Goal: Task Accomplishment & Management: Manage account settings

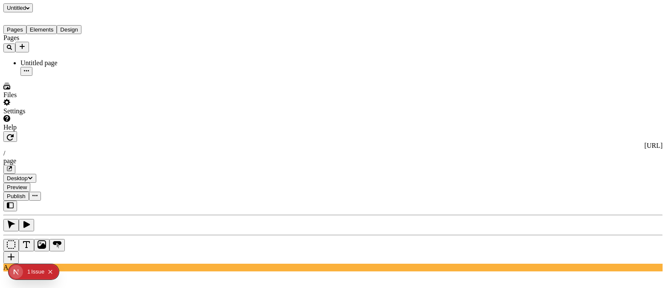
click at [51, 268] on button "Collapse issues badge" at bounding box center [50, 272] width 10 height 10
click at [41, 115] on div "Settings" at bounding box center [54, 107] width 102 height 16
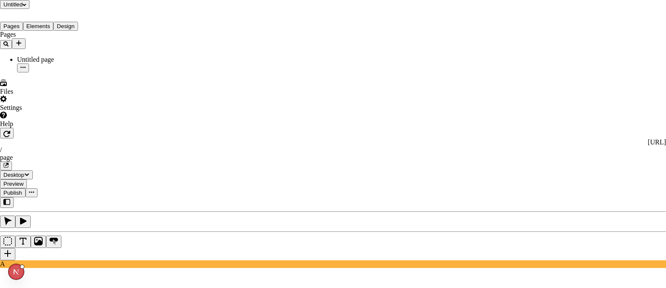
type input "This is the name of a really long website"
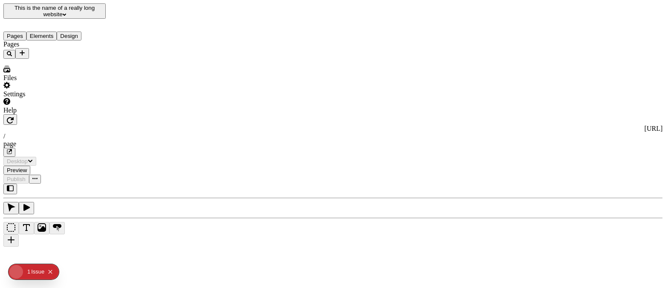
type input "/page"
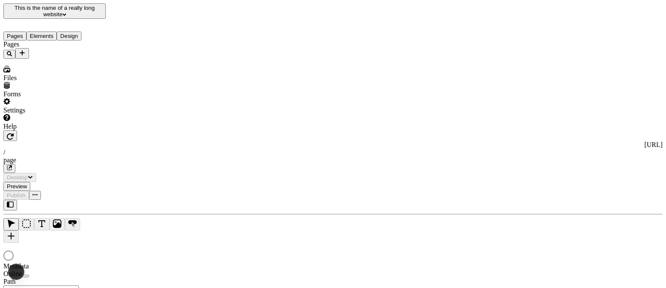
type input "/page"
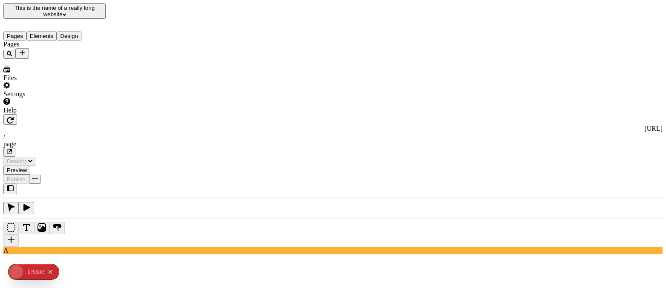
type input "/page"
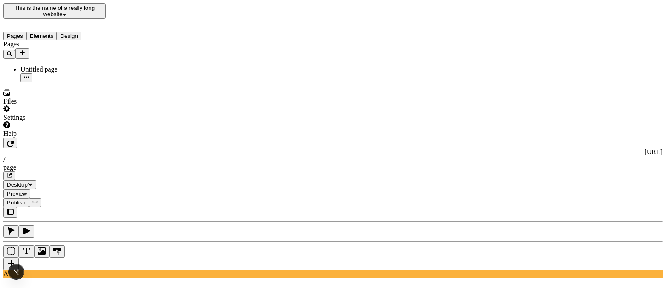
click at [77, 82] on div "Pages Untitled page" at bounding box center [54, 62] width 102 height 42
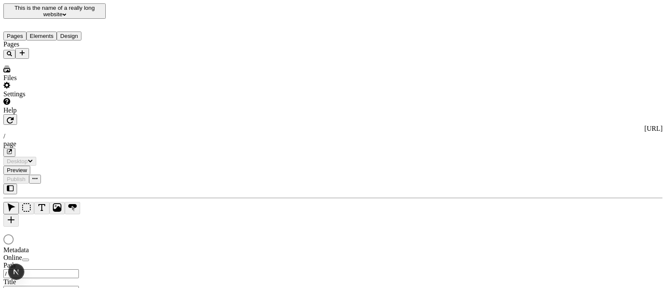
type input "/page"
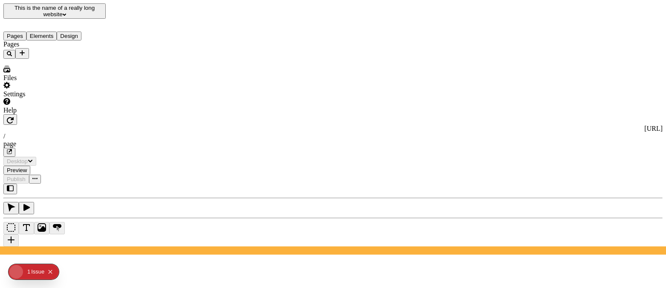
type input "/page"
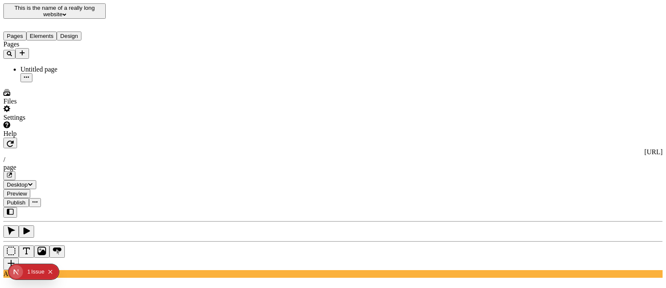
click at [20, 32] on button "Pages" at bounding box center [14, 36] width 23 height 9
click at [47, 32] on button "Elements" at bounding box center [41, 36] width 31 height 9
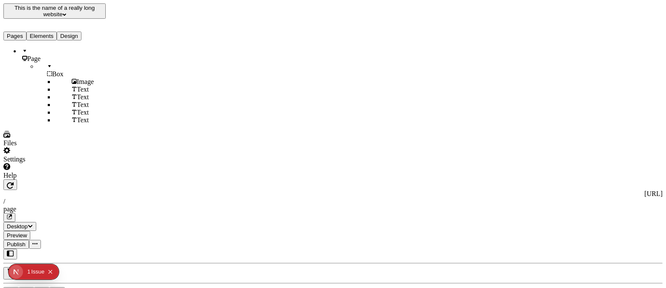
click at [50, 32] on button "Elements" at bounding box center [41, 36] width 31 height 9
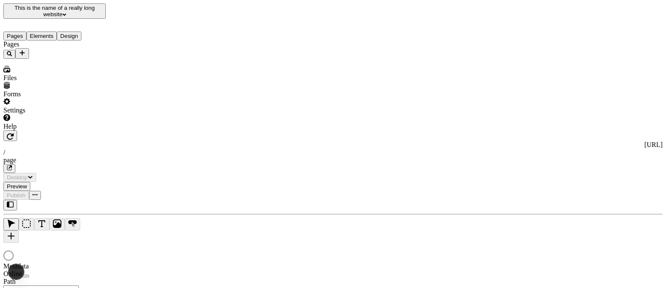
type input "/page"
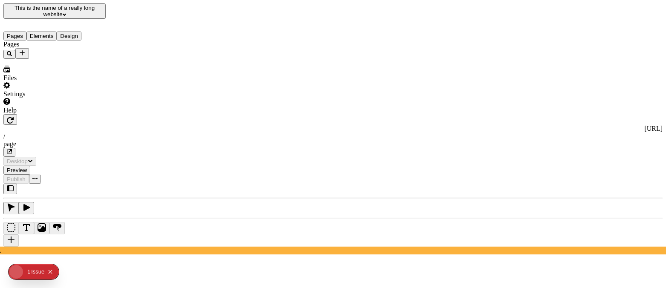
type input "/page"
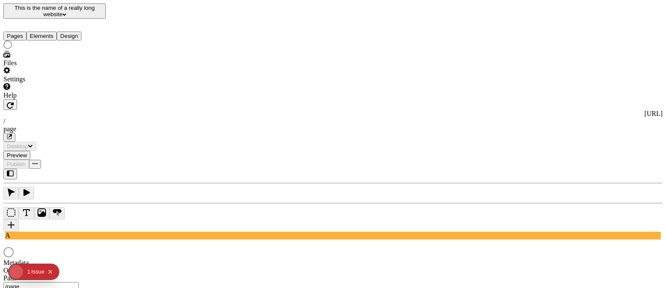
click at [49, 32] on button "Elements" at bounding box center [41, 36] width 31 height 9
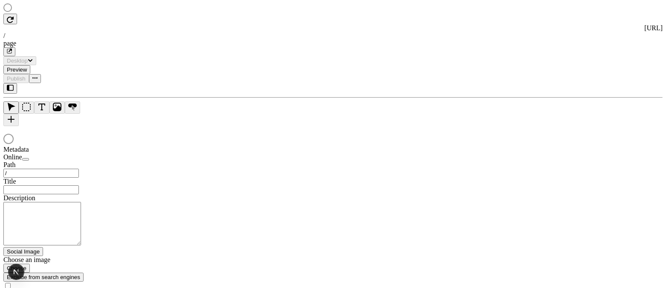
type input "/page"
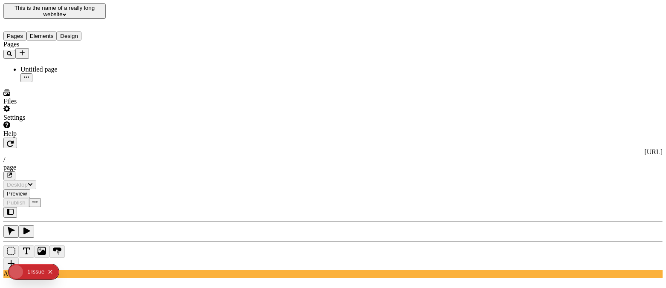
type input "/page"
click at [71, 122] on div "Settings" at bounding box center [54, 113] width 102 height 16
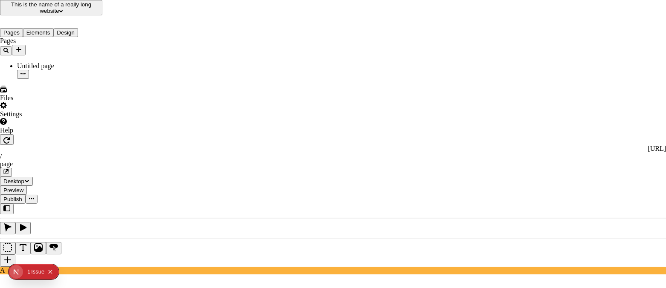
type input "Site 1"
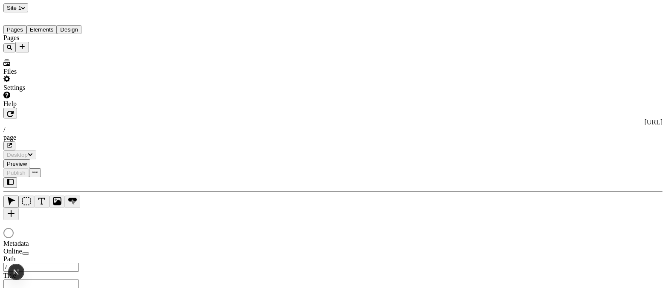
type input "/page"
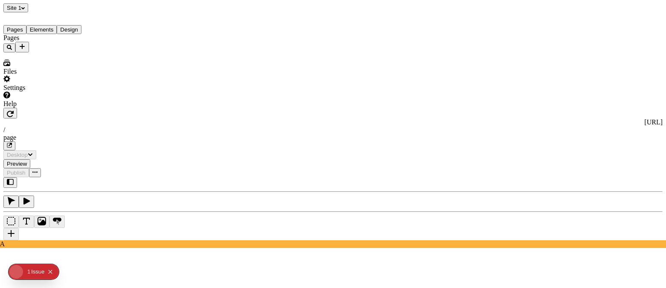
type input "/page"
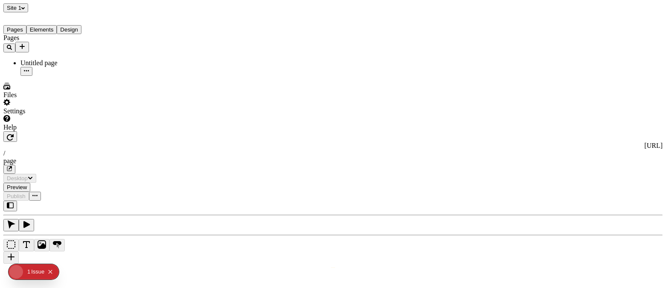
type input "/page"
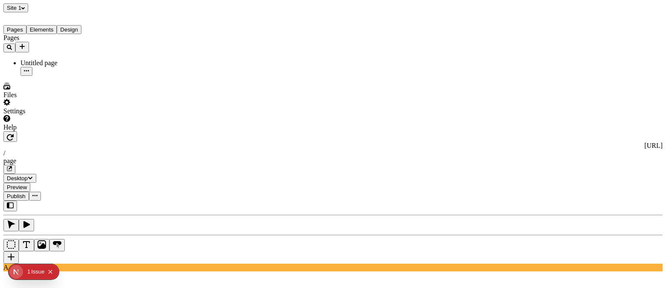
click at [24, 8] on icon "Select site" at bounding box center [22, 7] width 3 height 3
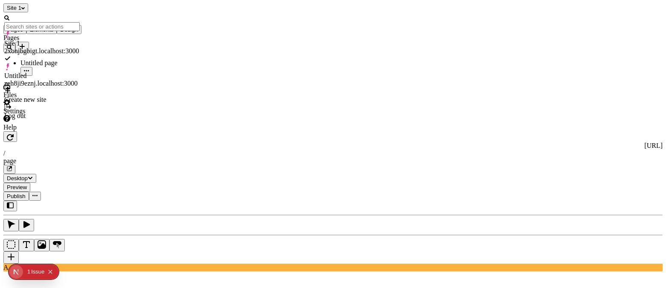
click at [25, 9] on icon "Select site" at bounding box center [22, 8] width 3 height 2
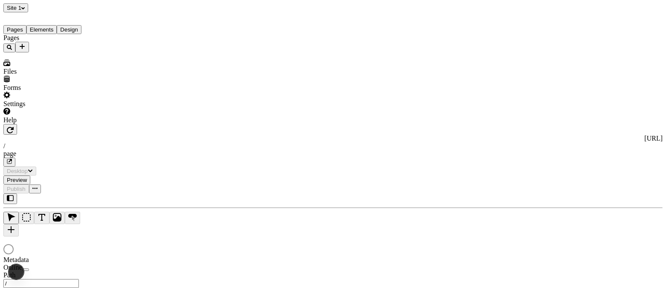
type input "/page"
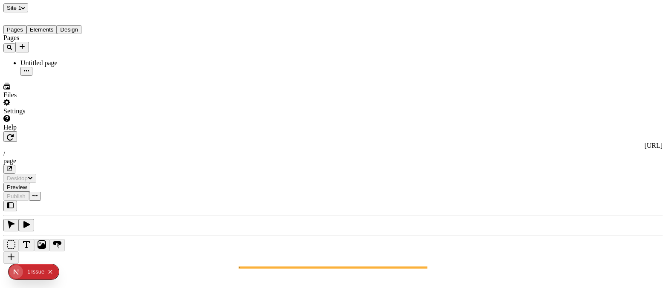
type input "/page"
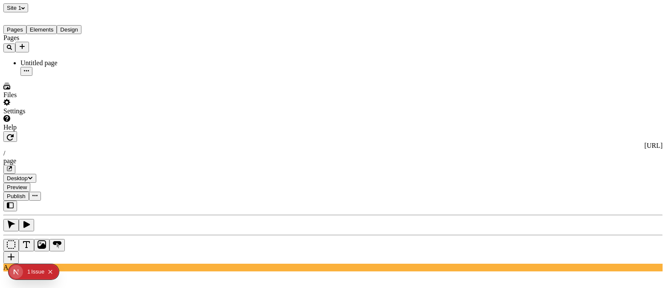
click at [26, 12] on button "Site 1" at bounding box center [15, 7] width 25 height 9
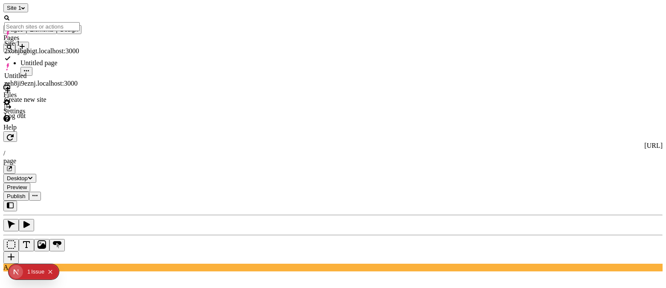
click at [25, 10] on icon "Select site" at bounding box center [22, 7] width 3 height 3
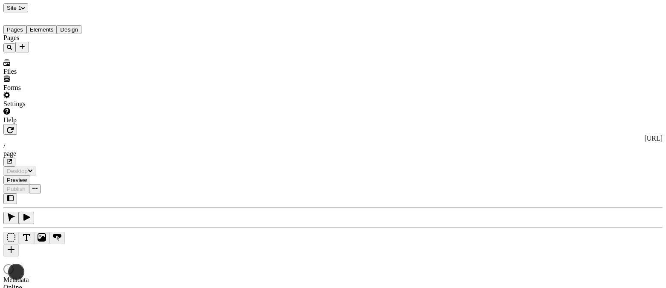
type input "/page"
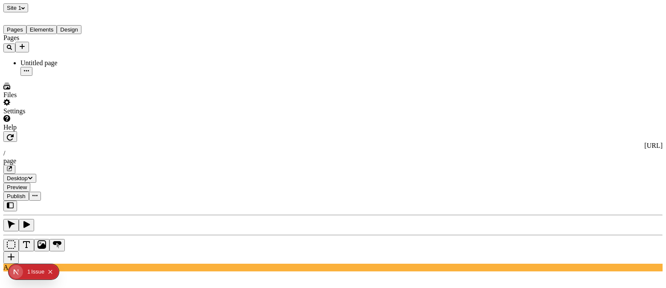
click at [27, 6] on button "Site 1" at bounding box center [15, 7] width 25 height 9
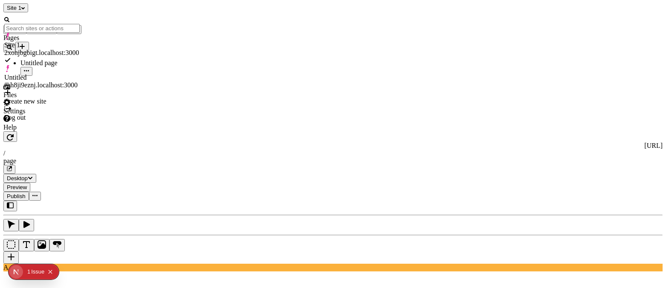
click at [21, 10] on span "Site 1" at bounding box center [14, 8] width 15 height 6
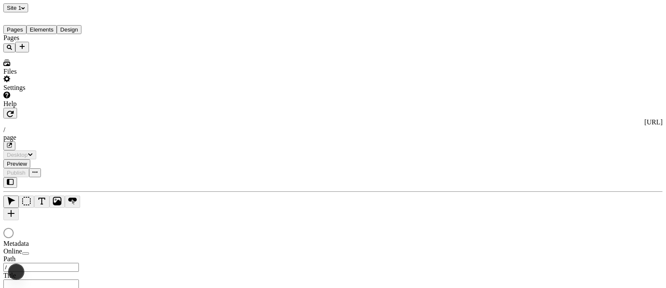
type input "/page"
click at [25, 9] on icon "Select site" at bounding box center [22, 7] width 3 height 3
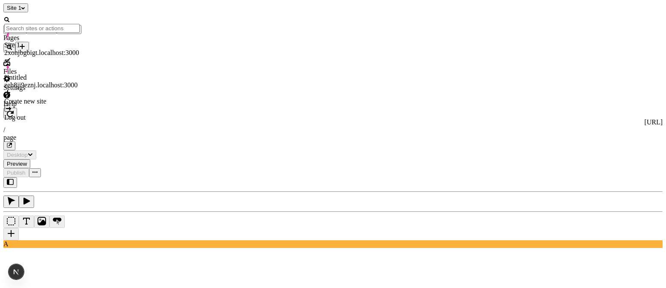
type input "/page"
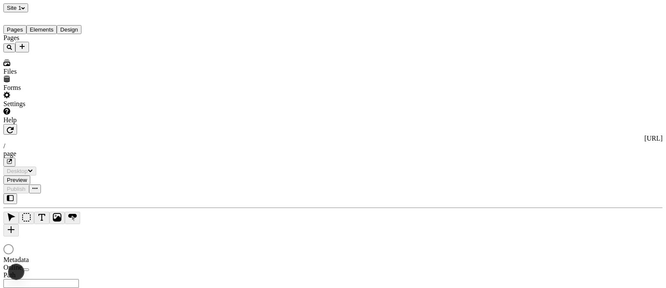
type input "/page"
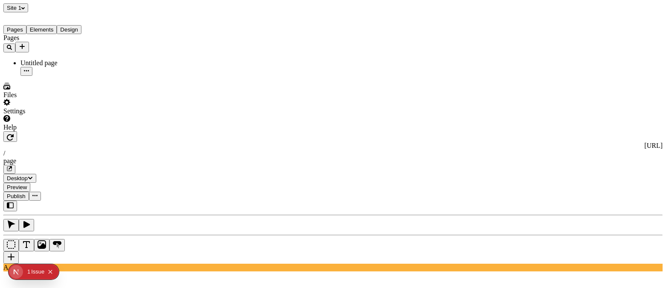
click at [57, 28] on button "Elements" at bounding box center [41, 29] width 31 height 9
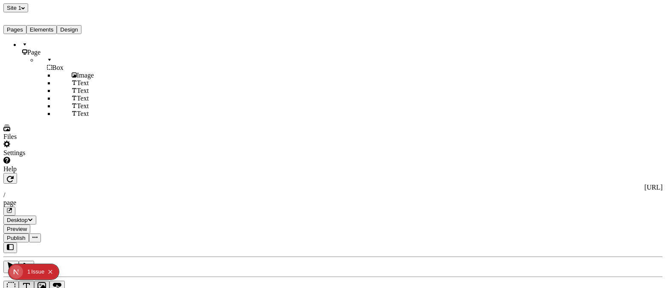
click at [81, 28] on button "Design" at bounding box center [69, 29] width 25 height 9
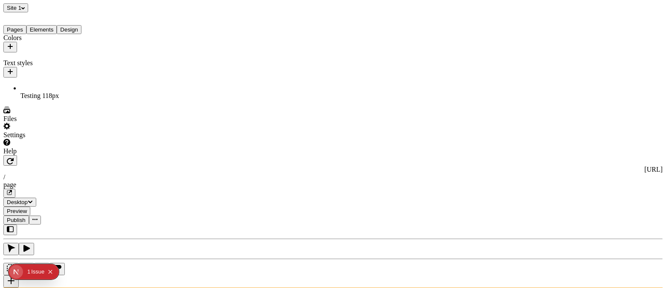
click at [57, 27] on button "Elements" at bounding box center [41, 29] width 31 height 9
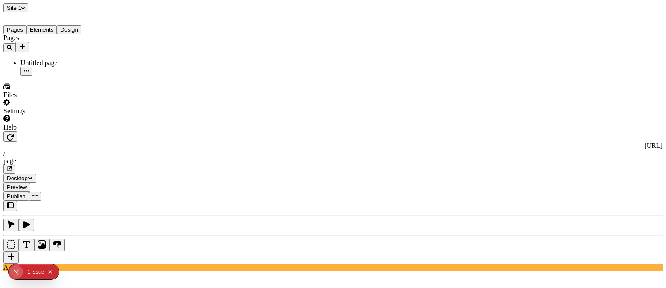
click at [24, 27] on button "Pages" at bounding box center [14, 29] width 23 height 9
click at [46, 28] on button "Elements" at bounding box center [41, 29] width 31 height 9
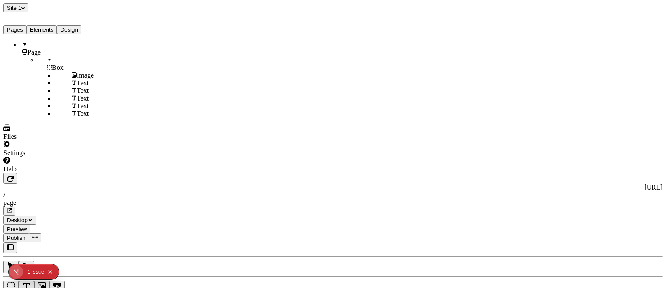
click at [24, 29] on button "Pages" at bounding box center [14, 29] width 23 height 9
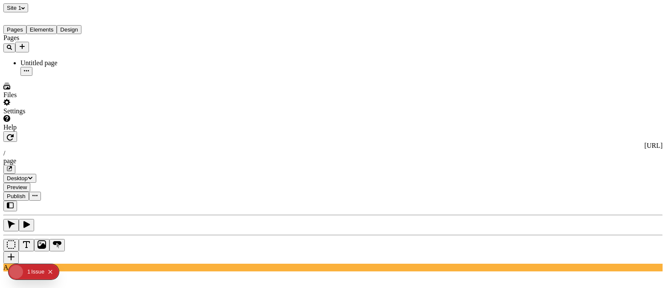
click at [44, 30] on button "Elements" at bounding box center [41, 29] width 31 height 9
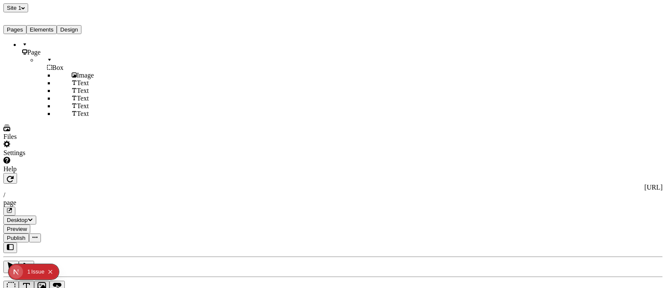
click at [20, 26] on button "Pages" at bounding box center [14, 29] width 23 height 9
click at [44, 25] on button "Elements" at bounding box center [41, 29] width 31 height 9
click at [24, 25] on button "Pages" at bounding box center [14, 29] width 23 height 9
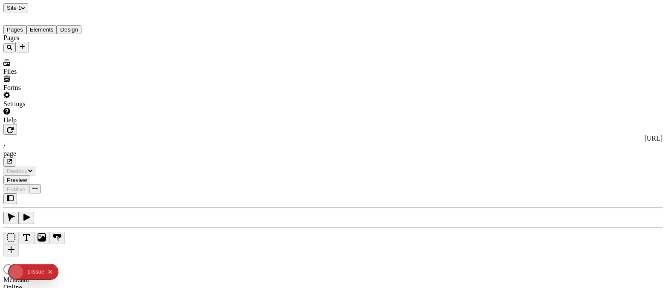
type input "/page"
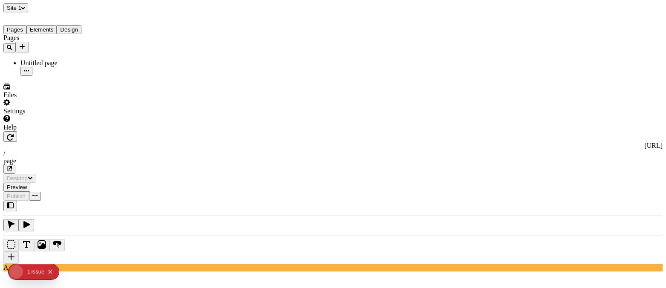
type input "/page"
click at [50, 29] on button "Elements" at bounding box center [41, 29] width 31 height 9
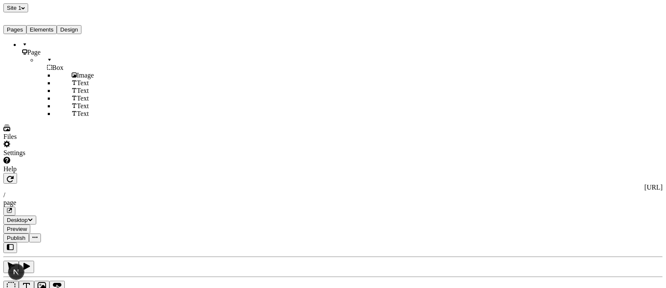
click at [81, 26] on button "Design" at bounding box center [69, 29] width 25 height 9
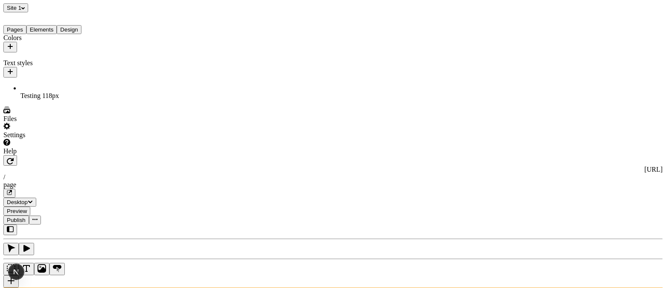
click at [24, 27] on button "Pages" at bounding box center [14, 29] width 23 height 9
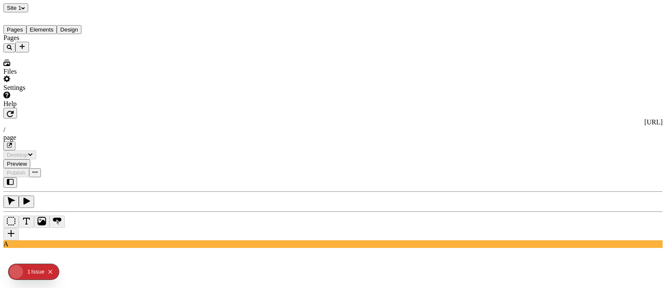
type input "/page"
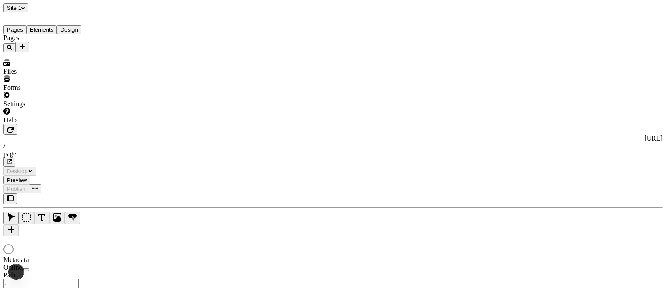
type input "/page"
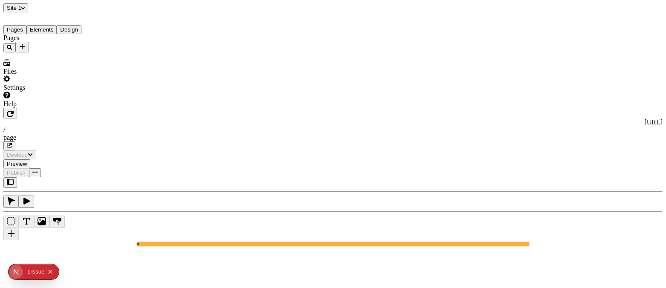
type input "/page"
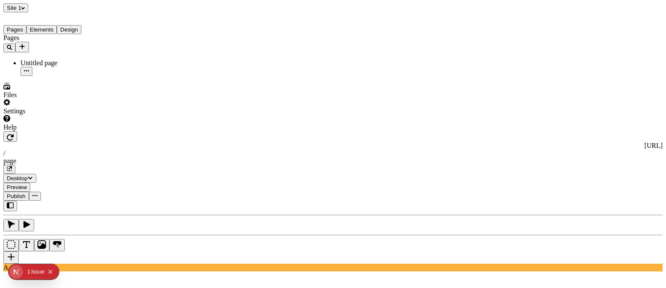
click at [25, 10] on icon "Select site" at bounding box center [22, 7] width 3 height 3
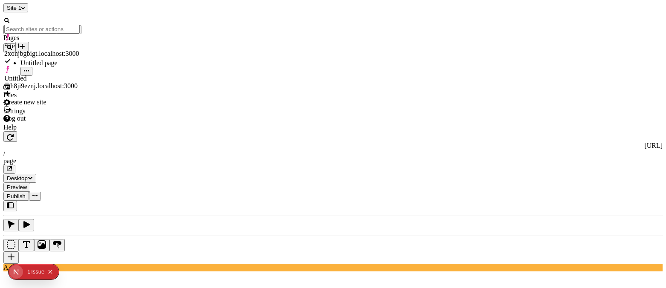
click at [25, 10] on icon "Select site" at bounding box center [22, 7] width 3 height 3
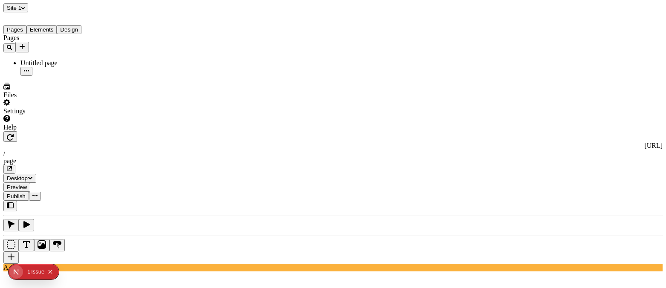
click at [19, 11] on span "Site 1" at bounding box center [14, 8] width 15 height 6
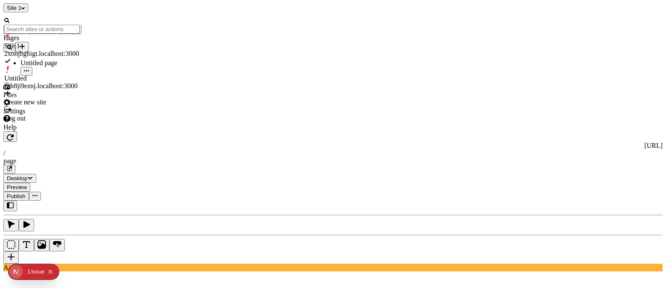
click at [44, 12] on div "Site 1" at bounding box center [54, 7] width 102 height 9
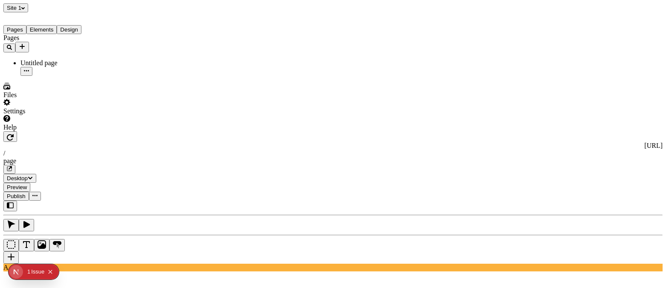
drag, startPoint x: 19, startPoint y: 11, endPoint x: 42, endPoint y: 9, distance: 23.1
click at [42, 9] on div "Site 1" at bounding box center [54, 7] width 102 height 9
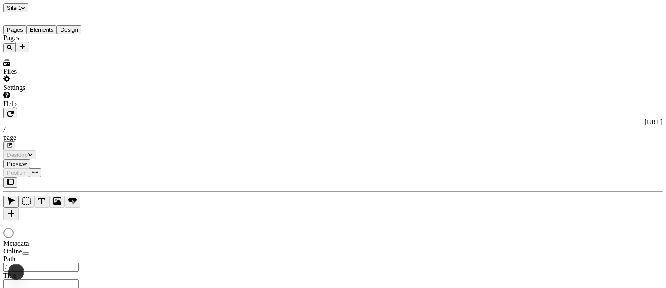
type input "/page"
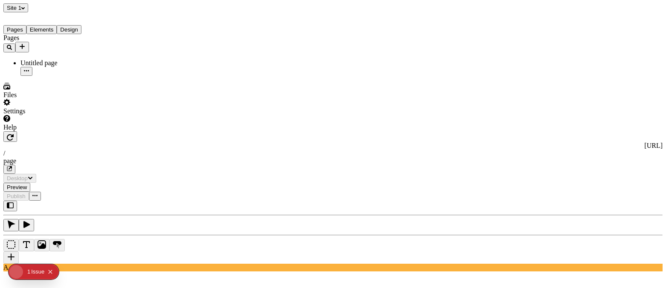
type input "/page"
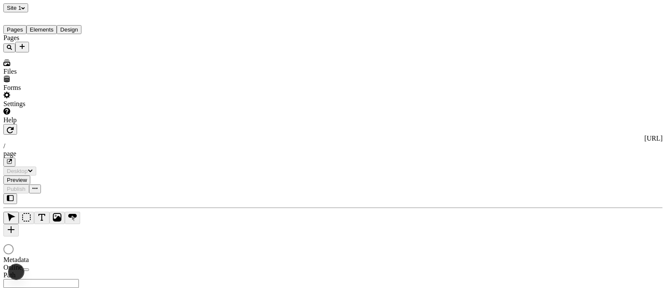
type input "/page"
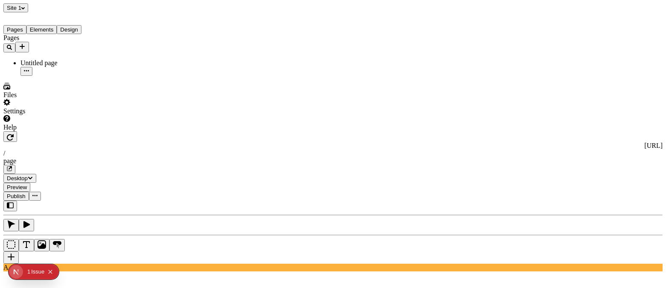
click at [13, 11] on span "Site 1" at bounding box center [14, 8] width 15 height 6
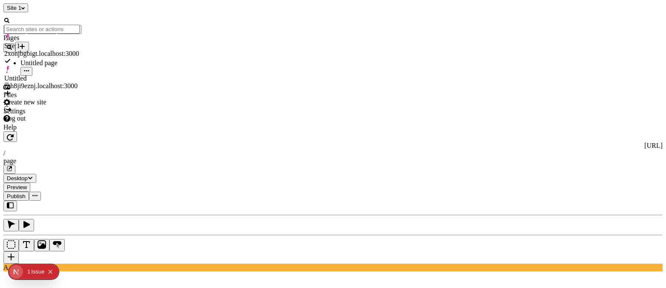
click at [49, 11] on div "Site 1" at bounding box center [54, 7] width 102 height 9
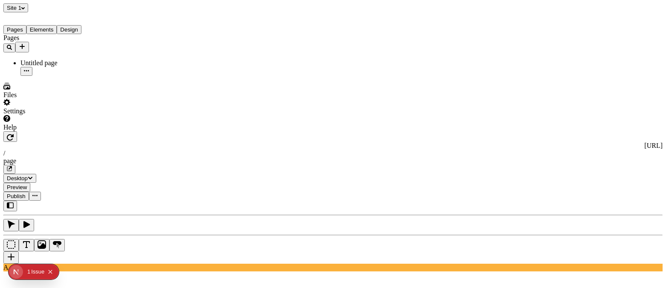
scroll to position [70, 0]
click at [49, 12] on div "Site 1" at bounding box center [54, 7] width 102 height 9
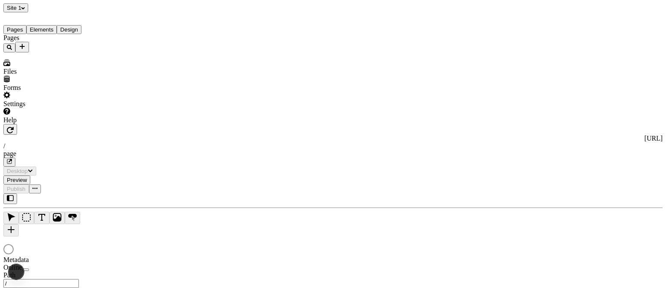
type input "/page"
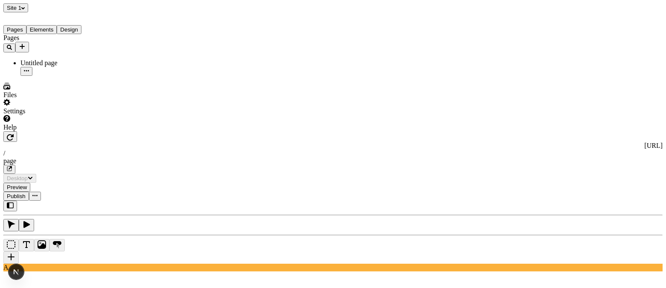
click at [57, 11] on div "Site 1" at bounding box center [54, 7] width 102 height 9
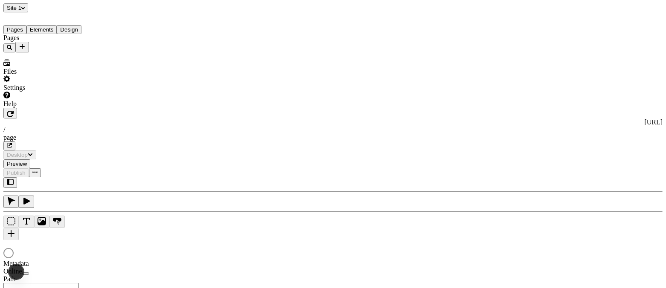
click at [40, 10] on div "Site 1" at bounding box center [54, 7] width 102 height 9
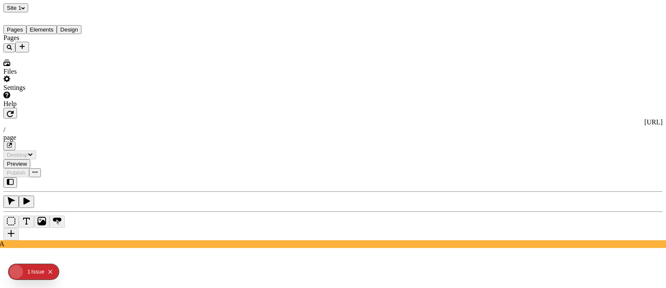
type input "/page"
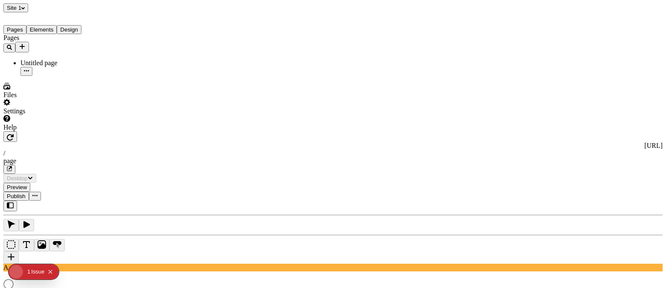
click at [53, 12] on div "Site 1" at bounding box center [54, 7] width 102 height 9
click at [22, 12] on button "Site 1" at bounding box center [15, 7] width 25 height 9
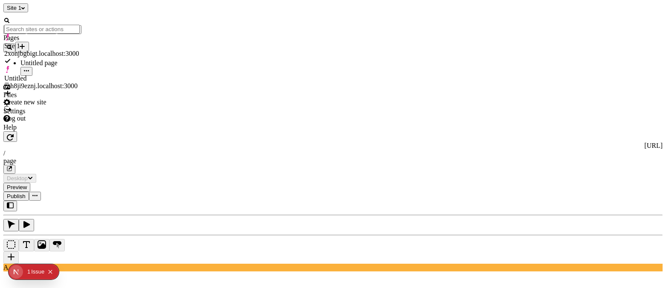
click at [46, 9] on div "Site 1" at bounding box center [54, 7] width 102 height 9
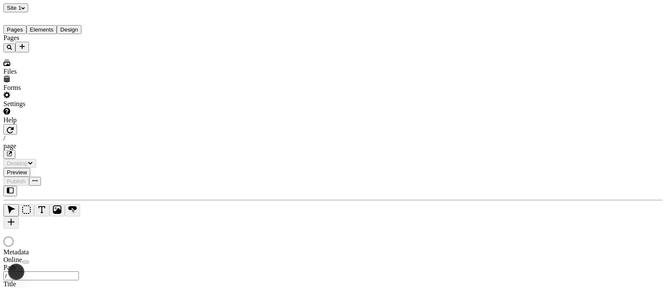
type input "/page"
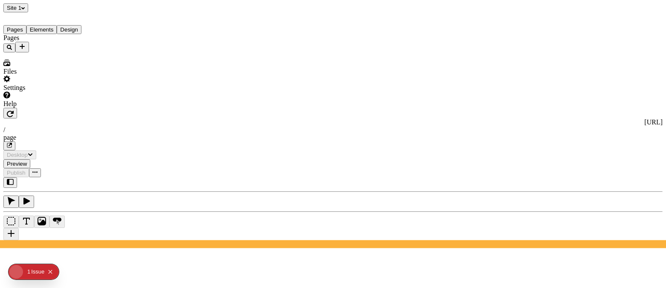
type input "/page"
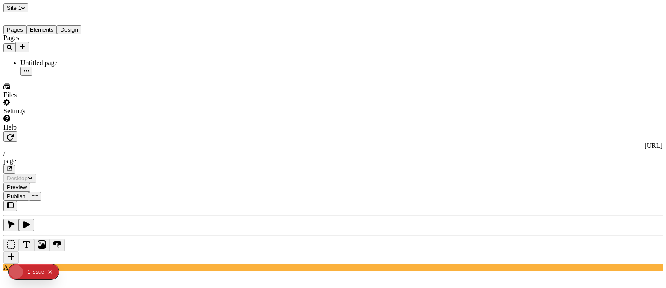
click at [51, 5] on div "Site 1" at bounding box center [54, 7] width 102 height 9
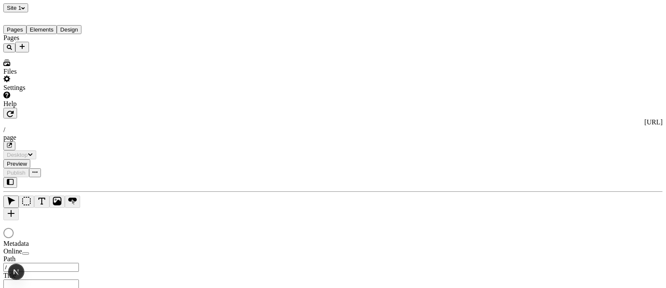
click at [52, 11] on div "Site 1" at bounding box center [54, 7] width 102 height 9
type input "/page"
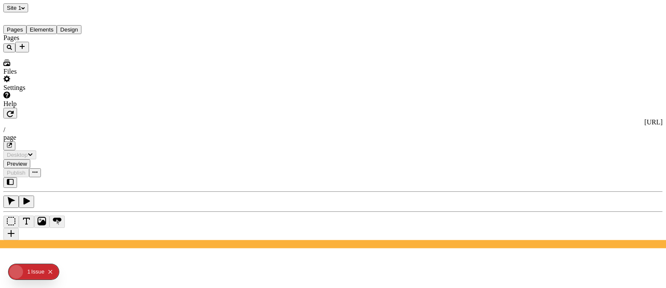
type input "/page"
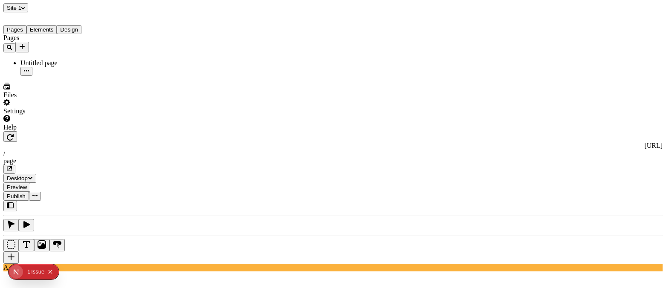
click at [61, 76] on div "Pages Untitled page" at bounding box center [54, 55] width 102 height 42
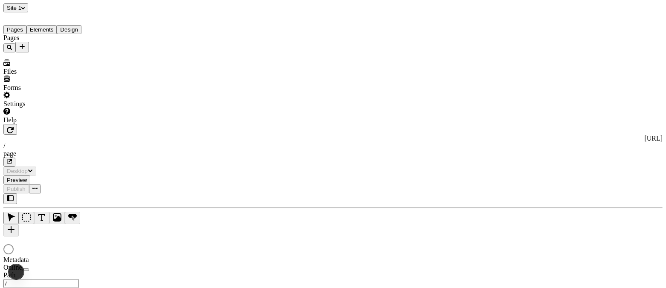
type input "/page"
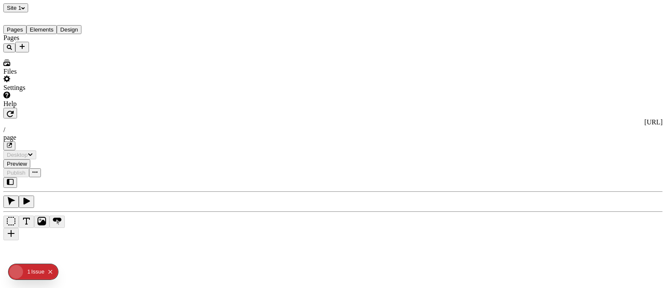
type input "/page"
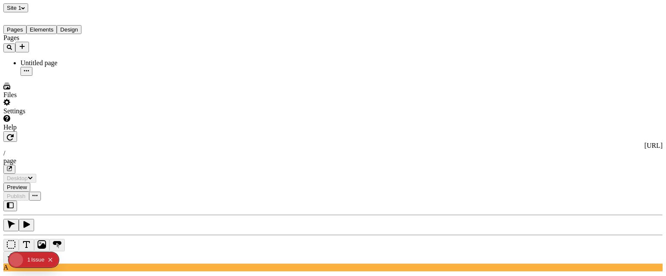
type input "/page"
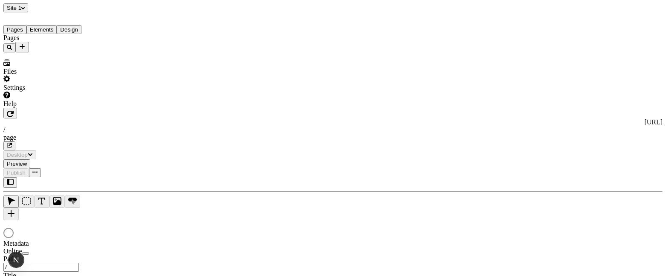
type input "/page"
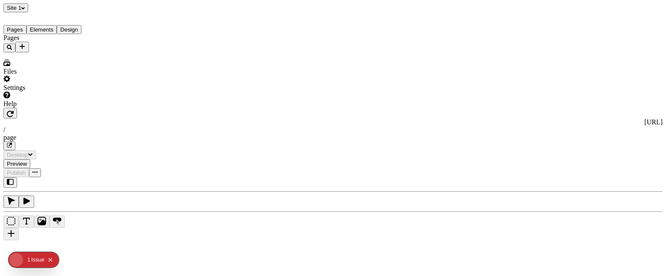
type input "/page"
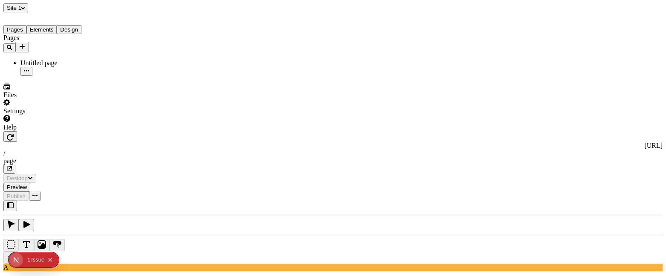
click at [46, 10] on div "Site 1" at bounding box center [54, 7] width 102 height 9
click at [54, 5] on div "Site 1" at bounding box center [54, 7] width 102 height 9
click at [3, 3] on button "Site 1" at bounding box center [15, 7] width 25 height 9
click at [55, 9] on div "Site 1" at bounding box center [54, 7] width 102 height 9
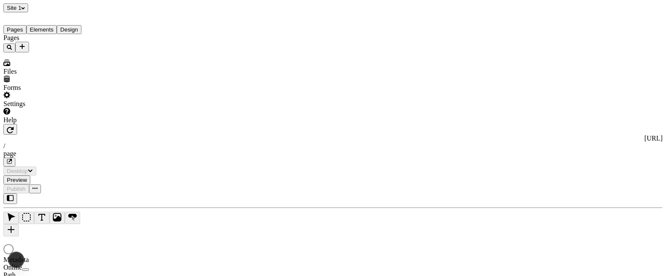
type input "/page"
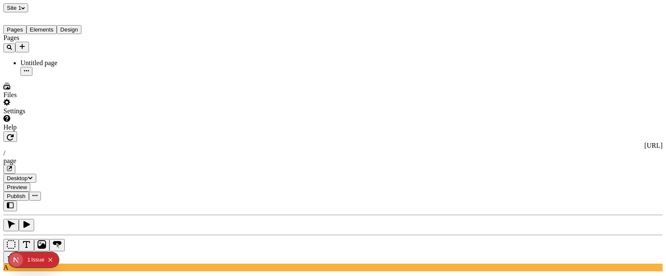
click at [60, 76] on div "Pages Untitled page" at bounding box center [54, 55] width 102 height 42
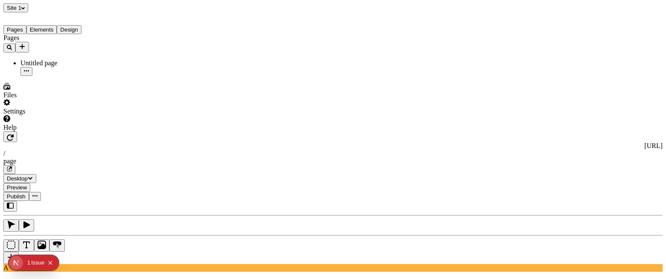
click at [73, 115] on div "Settings" at bounding box center [54, 107] width 102 height 16
